Goal: Task Accomplishment & Management: Complete application form

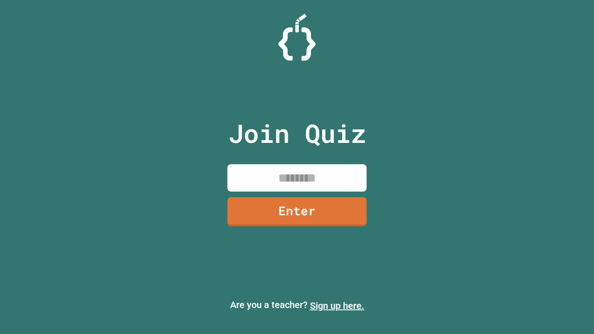
click at [337, 306] on link "Sign up here." at bounding box center [337, 305] width 54 height 11
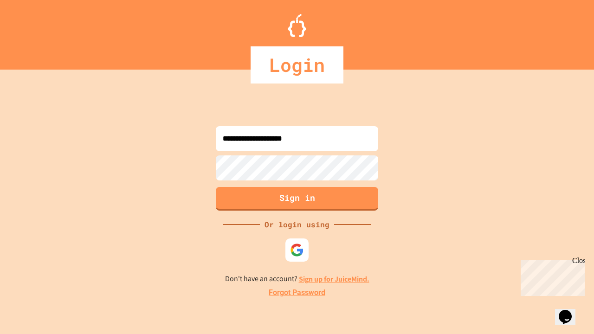
type input "**********"
